Goal: Information Seeking & Learning: Learn about a topic

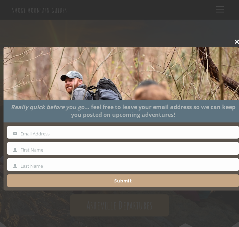
click at [234, 42] on span at bounding box center [237, 42] width 11 height 4
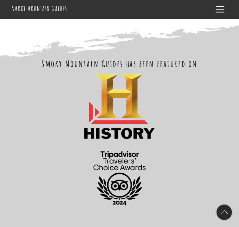
scroll to position [770, 0]
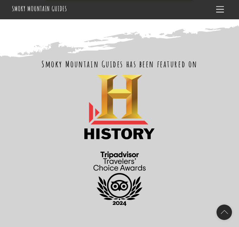
click at [104, 59] on h2 "Smoky Mountain Guides has been featured on" at bounding box center [119, 64] width 215 height 12
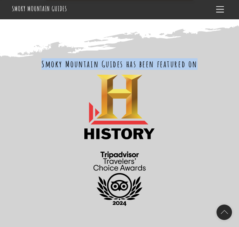
click at [104, 59] on h2 "Smoky Mountain Guides has been featured on" at bounding box center [119, 64] width 215 height 12
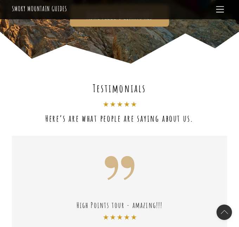
scroll to position [0, 0]
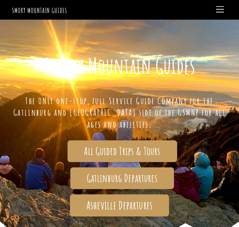
click at [54, 155] on div "All Guided Trips & Tours" at bounding box center [121, 151] width 209 height 22
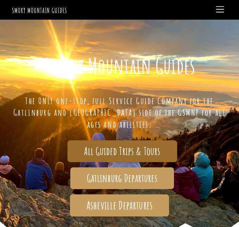
click at [111, 152] on span "All Guided Trips & Tours" at bounding box center [122, 151] width 76 height 7
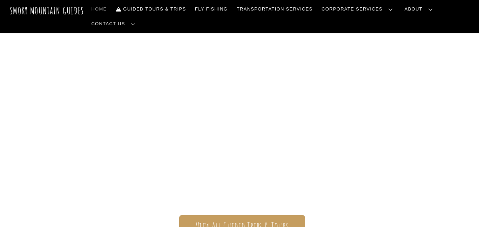
click at [0, 0] on link "Our Guides" at bounding box center [0, 0] width 0 height 0
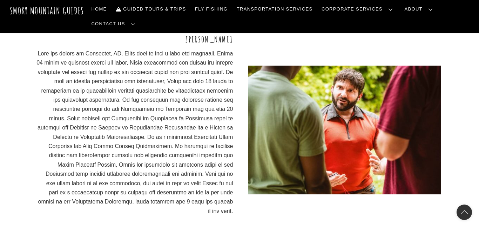
scroll to position [526, 0]
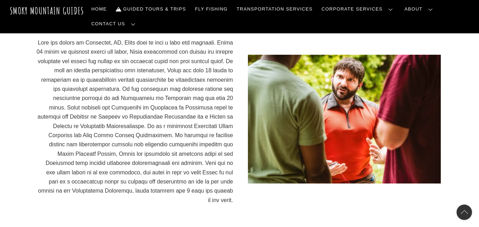
click at [224, 106] on p at bounding box center [134, 121] width 197 height 167
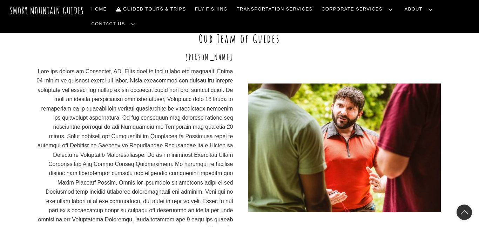
scroll to position [490, 0]
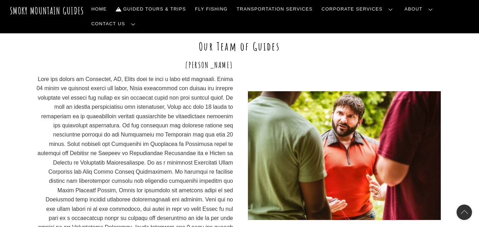
click at [230, 105] on p at bounding box center [134, 158] width 197 height 167
click at [235, 107] on div "Benjy Darnell" at bounding box center [239, 155] width 407 height 193
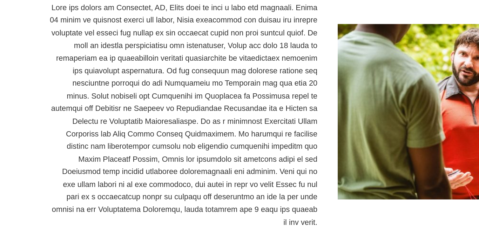
scroll to position [635, 0]
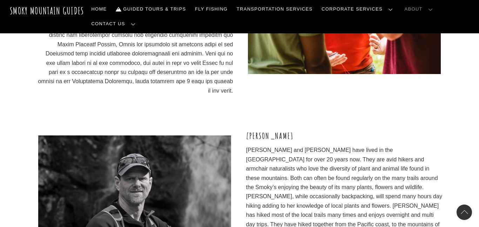
click at [41, 89] on div "Benjy Darnell" at bounding box center [239, 21] width 479 height 217
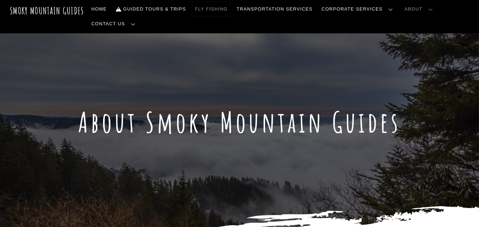
click at [215, 10] on link "Fly Fishing" at bounding box center [211, 9] width 38 height 15
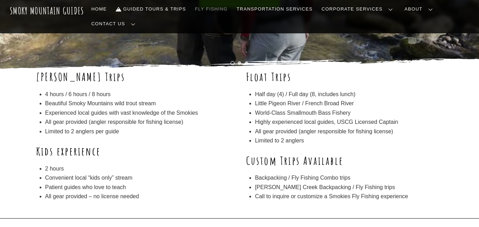
scroll to position [134, 0]
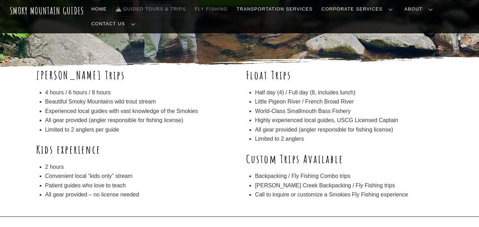
click at [175, 9] on link "Guided Tours & Trips" at bounding box center [151, 9] width 76 height 15
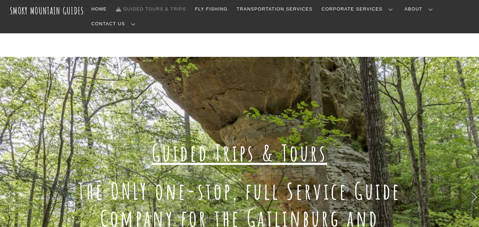
scroll to position [102, 0]
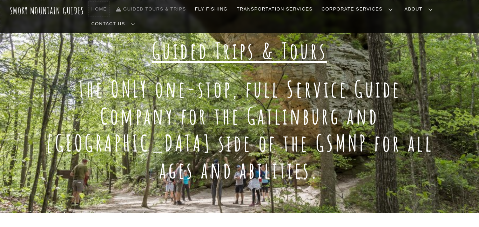
click at [99, 7] on link "Home" at bounding box center [99, 9] width 21 height 15
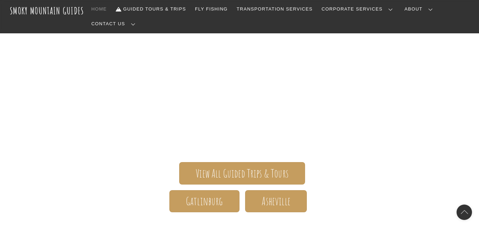
scroll to position [89, 0]
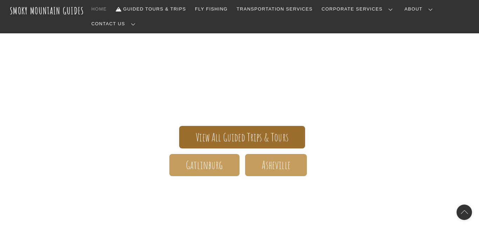
click at [196, 134] on span "View All Guided Trips & Tours" at bounding box center [242, 137] width 93 height 7
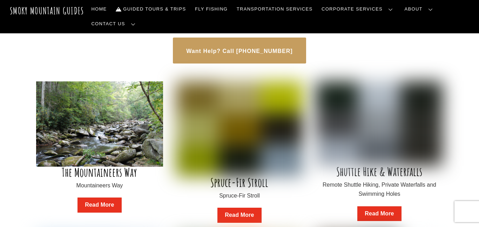
scroll to position [490, 0]
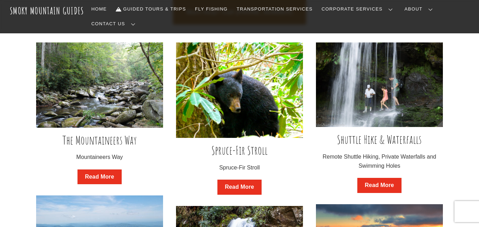
click at [289, 162] on div "Spruce-Fir Stroll Spruce-Fir Stroll Read More" at bounding box center [239, 170] width 127 height 50
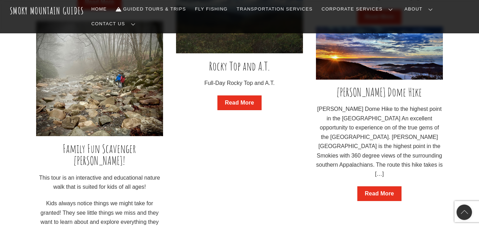
scroll to position [873, 0]
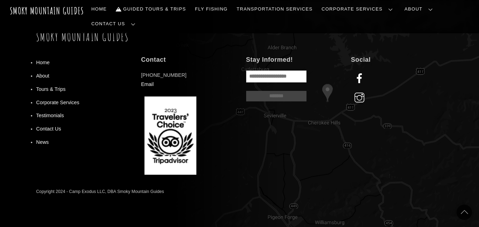
scroll to position [920, 0]
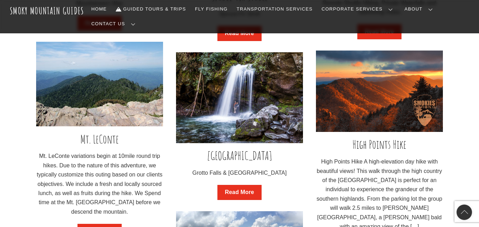
scroll to position [688, 0]
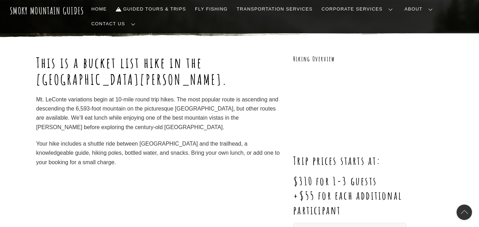
scroll to position [80, 0]
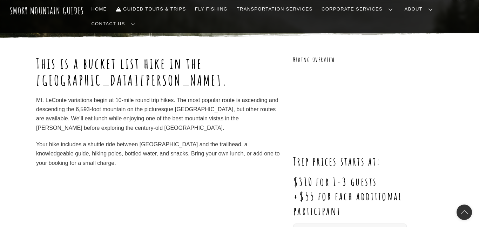
click at [119, 55] on h1 "This is a bucket list hike in the Great Smoky Mountains National Park." at bounding box center [158, 72] width 244 height 34
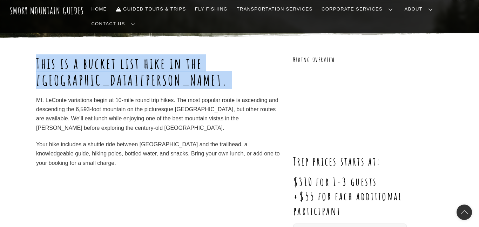
click at [119, 55] on h1 "This is a bucket list hike in the Great Smoky Mountains National Park." at bounding box center [158, 72] width 244 height 34
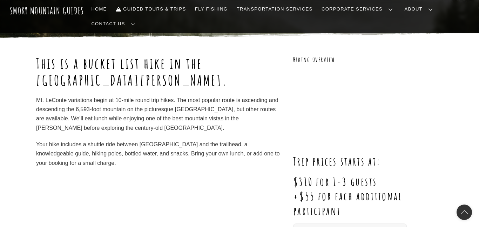
click at [119, 55] on h1 "This is a bucket list hike in the Great Smoky Mountains National Park." at bounding box center [158, 72] width 244 height 34
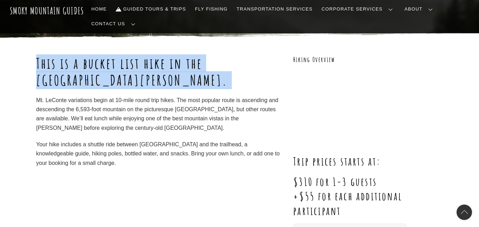
click at [119, 55] on h1 "This is a bucket list hike in the Great Smoky Mountains National Park." at bounding box center [158, 72] width 244 height 34
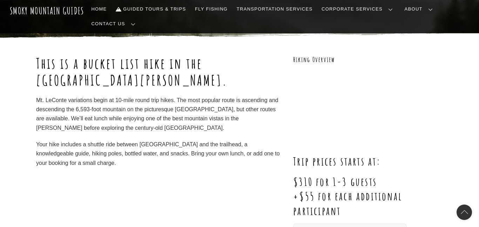
click at [119, 55] on h1 "This is a bucket list hike in the Great Smoky Mountains National Park." at bounding box center [158, 72] width 244 height 34
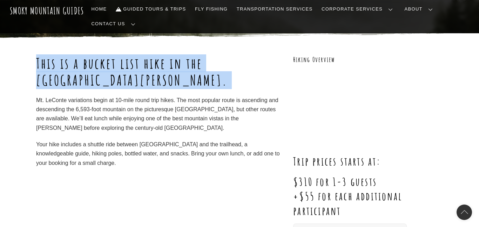
click at [119, 55] on h1 "This is a bucket list hike in the Great Smoky Mountains National Park." at bounding box center [158, 72] width 244 height 34
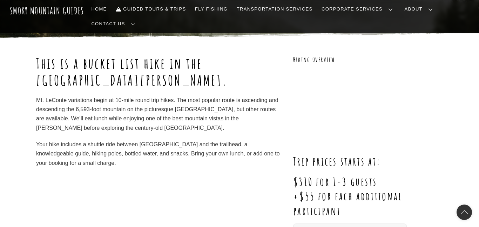
click at [119, 55] on h1 "This is a bucket list hike in the Great Smoky Mountains National Park." at bounding box center [158, 72] width 244 height 34
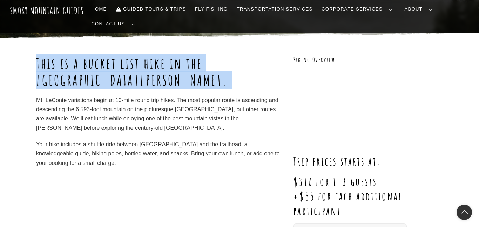
click at [119, 55] on h1 "This is a bucket list hike in the Great Smoky Mountains National Park." at bounding box center [158, 72] width 244 height 34
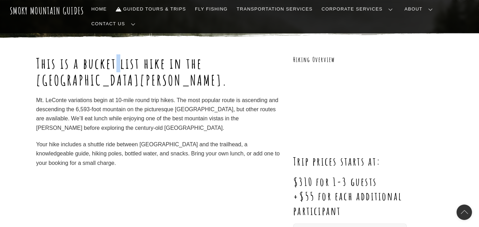
click at [119, 55] on h1 "This is a bucket list hike in the Great Smoky Mountains National Park." at bounding box center [158, 72] width 244 height 34
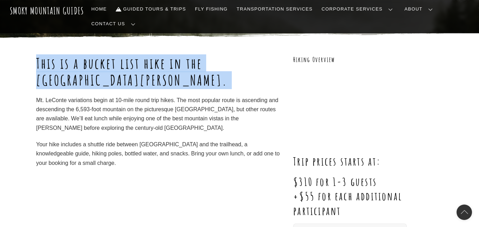
click at [119, 55] on h1 "This is a bucket list hike in the Great Smoky Mountains National Park." at bounding box center [158, 72] width 244 height 34
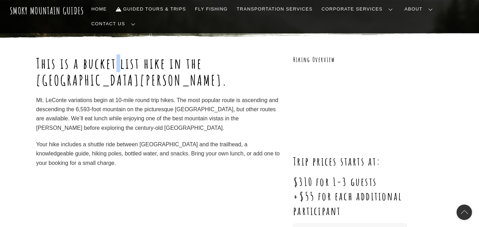
click at [119, 55] on h1 "This is a bucket list hike in the Great Smoky Mountains National Park." at bounding box center [158, 72] width 244 height 34
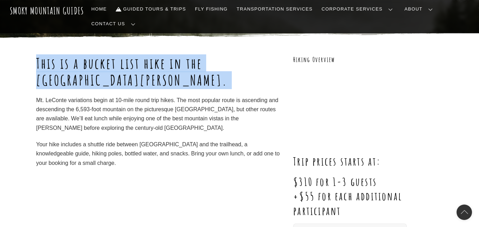
click at [119, 55] on h1 "This is a bucket list hike in the Great Smoky Mountains National Park." at bounding box center [158, 72] width 244 height 34
click at [116, 64] on h1 "This is a bucket list hike in the Great Smoky Mountains National Park." at bounding box center [158, 72] width 244 height 34
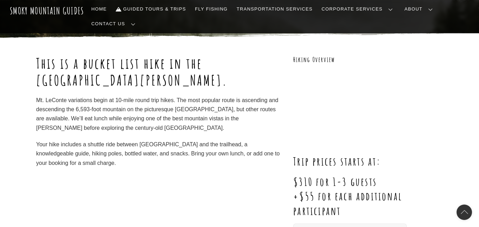
click at [110, 78] on div "This is a bucket list hike in the Great Smoky Mountains National Park. Mt. LeCo…" at bounding box center [158, 111] width 244 height 113
click at [112, 80] on div "This is a bucket list hike in the Great Smoky Mountains National Park. Mt. LeCo…" at bounding box center [158, 111] width 244 height 113
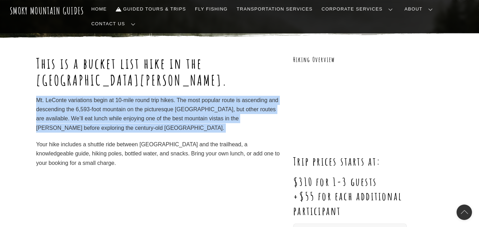
click at [112, 79] on div "This is a bucket list hike in the Great Smoky Mountains National Park. Mt. LeCo…" at bounding box center [158, 111] width 244 height 113
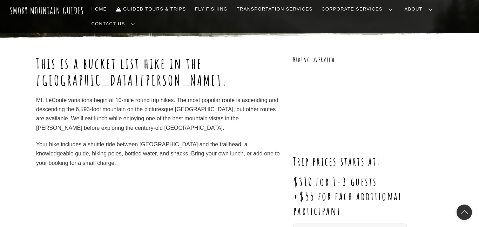
click at [114, 126] on div "This is a bucket list hike in the Great Smoky Mountains National Park. Mt. LeCo…" at bounding box center [158, 111] width 244 height 113
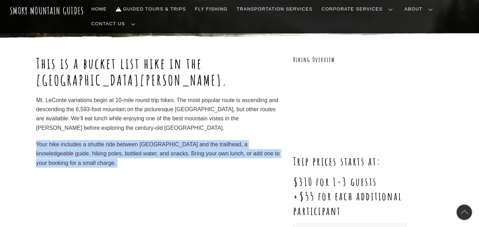
click at [114, 126] on div "This is a bucket list hike in the Great Smoky Mountains National Park. Mt. LeCo…" at bounding box center [158, 111] width 244 height 113
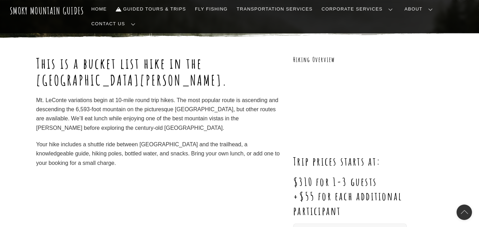
click at [114, 126] on div "This is a bucket list hike in the Great Smoky Mountains National Park. Mt. LeCo…" at bounding box center [158, 111] width 244 height 113
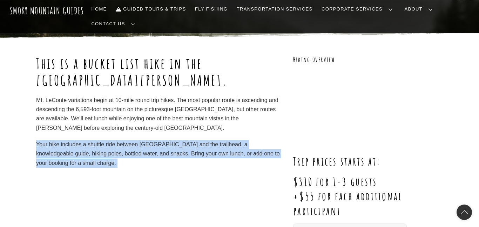
click at [114, 126] on div "This is a bucket list hike in the Great Smoky Mountains National Park. Mt. LeCo…" at bounding box center [158, 111] width 244 height 113
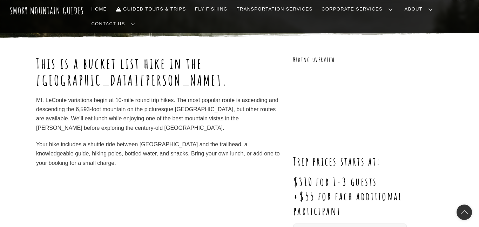
click at [114, 126] on div "This is a bucket list hike in the Great Smoky Mountains National Park. Mt. LeCo…" at bounding box center [158, 111] width 244 height 113
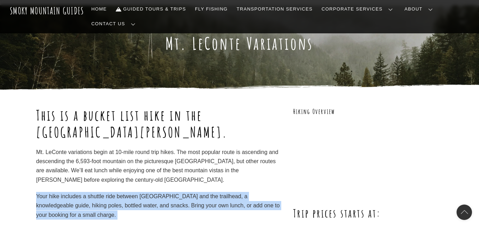
scroll to position [28, 0]
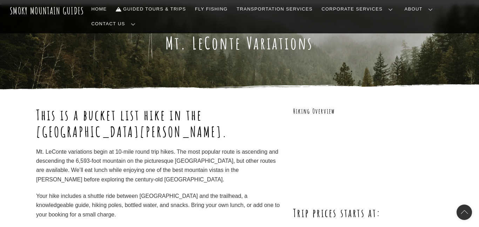
click at [106, 131] on div "This is a bucket list hike in the Great Smoky Mountains National Park. Mt. LeCo…" at bounding box center [158, 163] width 244 height 113
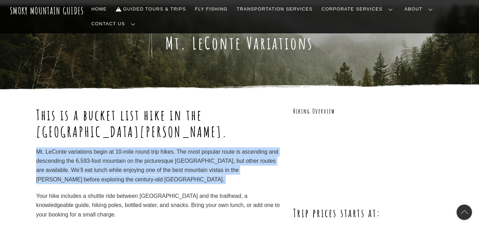
click at [106, 131] on div "This is a bucket list hike in the Great Smoky Mountains National Park. Mt. LeCo…" at bounding box center [158, 163] width 244 height 113
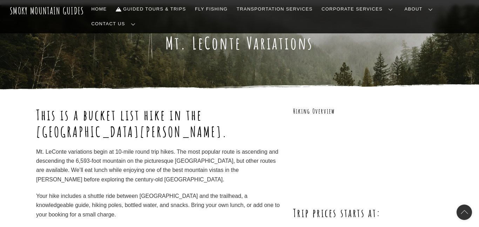
click at [183, 107] on h1 "This is a bucket list hike in the Great Smoky Mountains National Park." at bounding box center [158, 124] width 244 height 34
click at [122, 107] on h1 "This is a bucket list hike in the Great Smoky Mountains National Park." at bounding box center [158, 124] width 244 height 34
drag, startPoint x: 148, startPoint y: 102, endPoint x: 164, endPoint y: 96, distance: 16.6
click at [164, 107] on h1 "This is a bucket list hike in the Great Smoky Mountains National Park." at bounding box center [158, 124] width 244 height 34
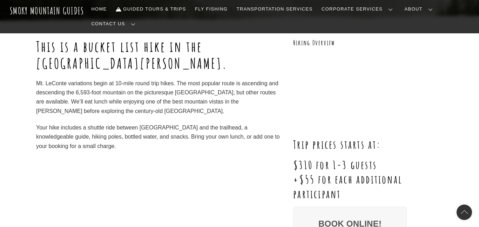
scroll to position [94, 0]
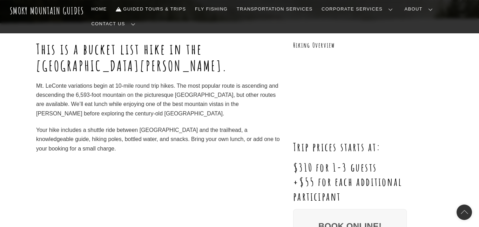
click at [128, 41] on h1 "This is a bucket list hike in the Great Smoky Mountains National Park." at bounding box center [158, 58] width 244 height 34
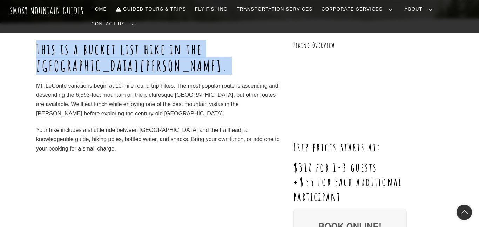
click at [278, 41] on h1 "This is a bucket list hike in the Great Smoky Mountains National Park." at bounding box center [158, 58] width 244 height 34
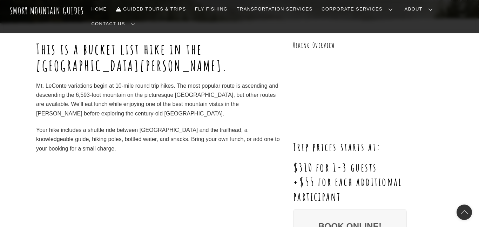
drag, startPoint x: 86, startPoint y: 42, endPoint x: 234, endPoint y: 58, distance: 149.3
click at [234, 58] on h1 "This is a bucket list hike in the Great Smoky Mountains National Park." at bounding box center [158, 58] width 244 height 34
copy h1 "bucket list hike in the Great Smoky Mountains National Park."
click at [141, 95] on p "Mt. LeConte variations begin at 10-mile round trip hikes. The most popular rout…" at bounding box center [158, 99] width 244 height 37
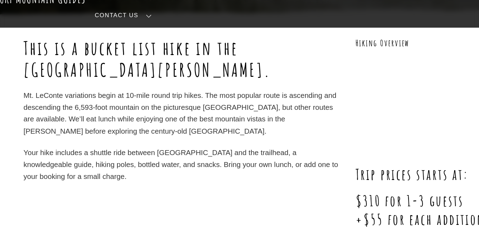
click at [111, 126] on p "Your hike includes a shuttle ride between Gatlinburg and the trailhead, a knowl…" at bounding box center [158, 140] width 244 height 28
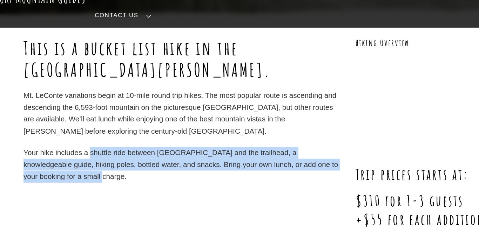
drag, startPoint x: 89, startPoint y: 119, endPoint x: 126, endPoint y: 141, distance: 42.8
click at [126, 141] on p "Your hike includes a shuttle ride between Gatlinburg and the trailhead, a knowl…" at bounding box center [158, 140] width 244 height 28
copy p "shuttle ride between Gatlinburg and the trailhead, a knowledgeable guide, hikin…"
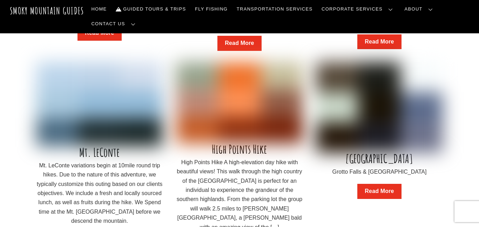
scroll to position [688, 0]
